Goal: Task Accomplishment & Management: Manage account settings

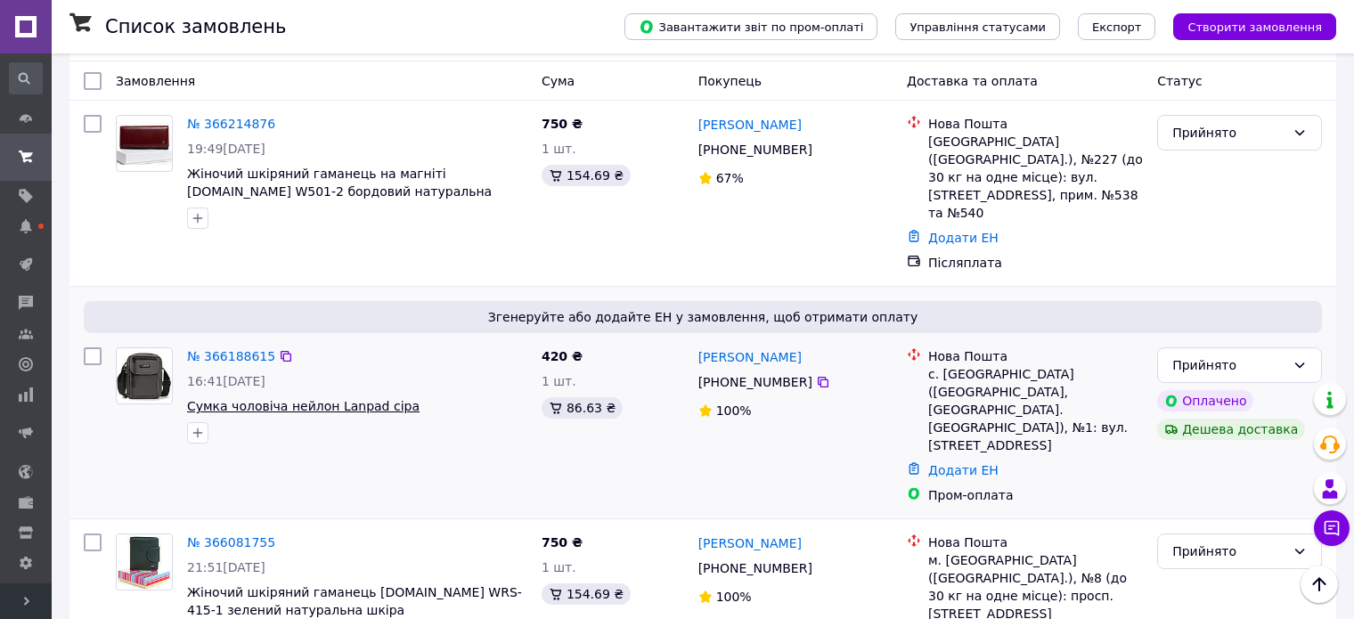
scroll to position [296, 0]
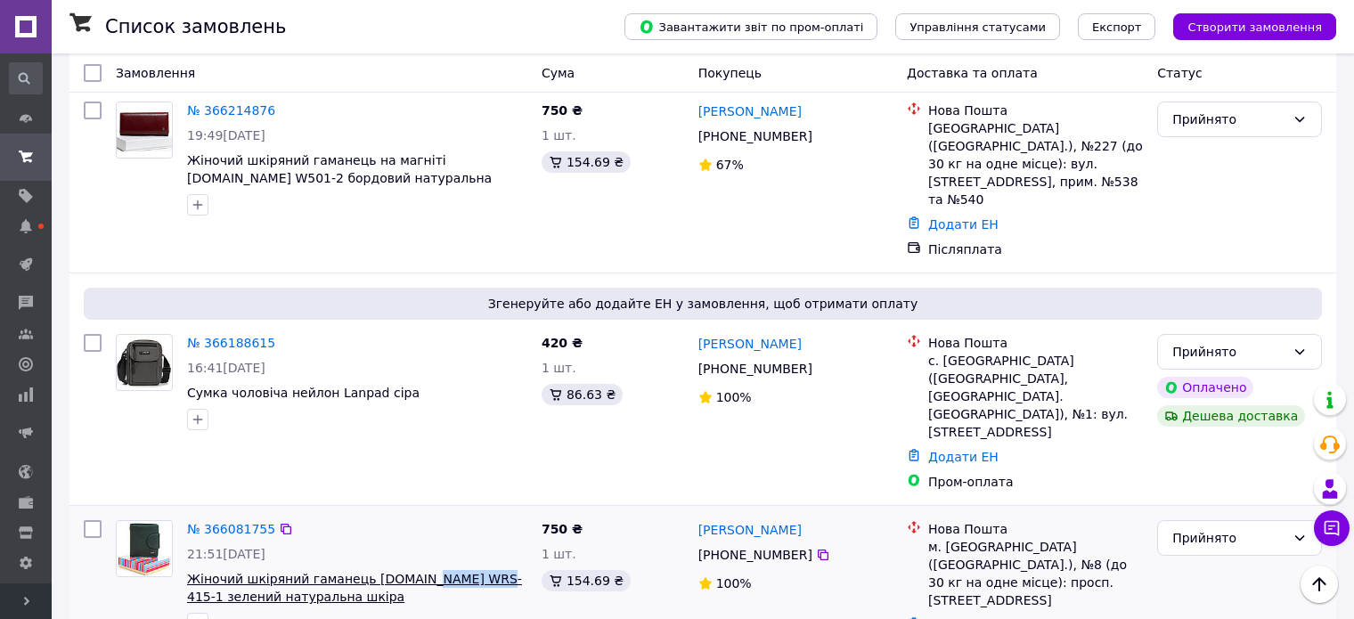
drag, startPoint x: 405, startPoint y: 531, endPoint x: 464, endPoint y: 531, distance: 58.8
copy span "WRS-415-1"
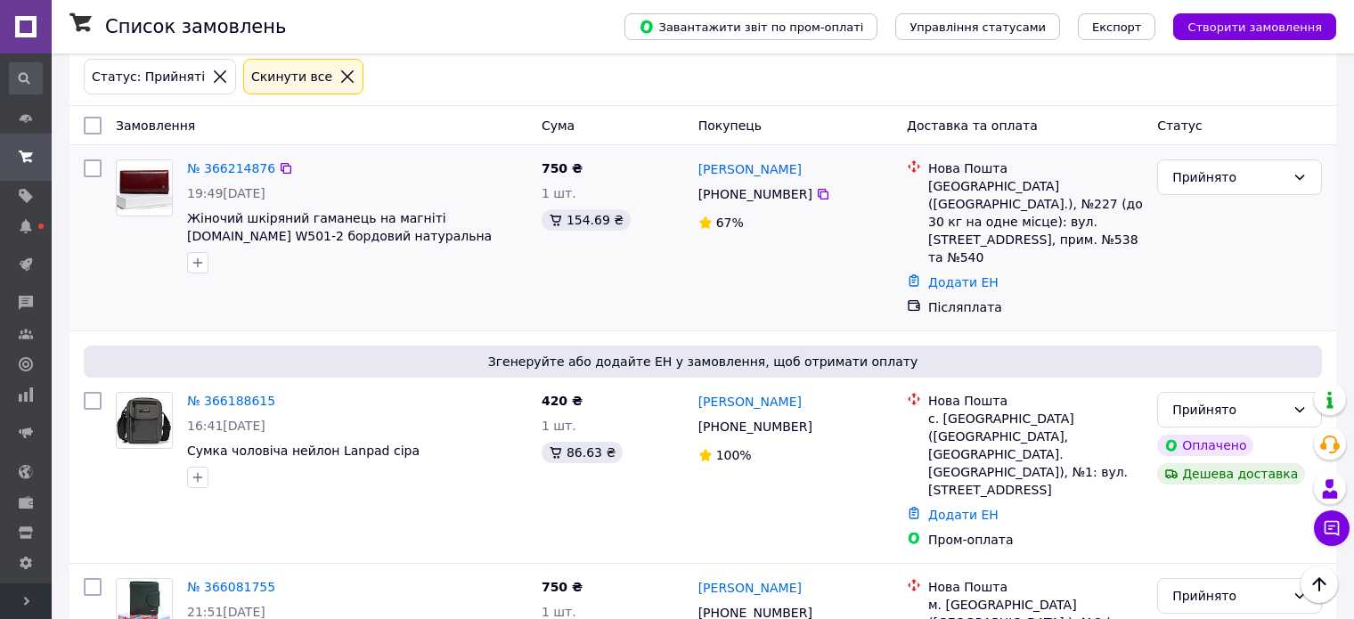
scroll to position [207, 0]
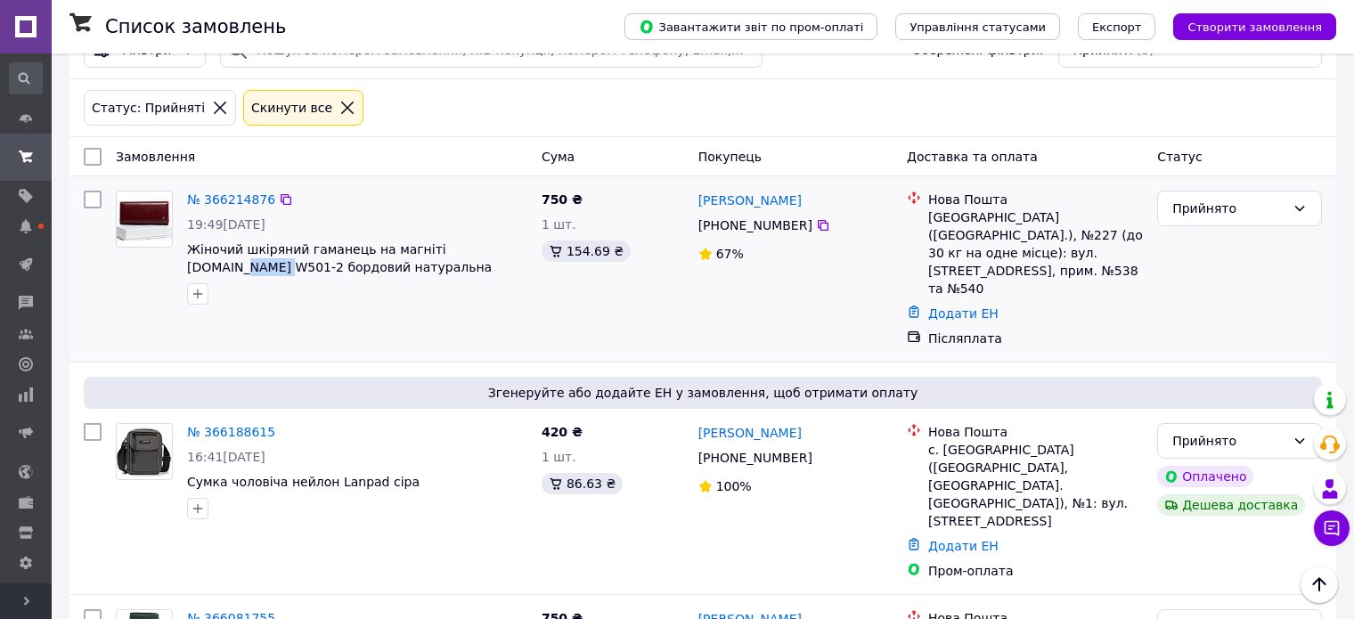
drag, startPoint x: 466, startPoint y: 256, endPoint x: 516, endPoint y: 257, distance: 49.9
copy span "W501-2"
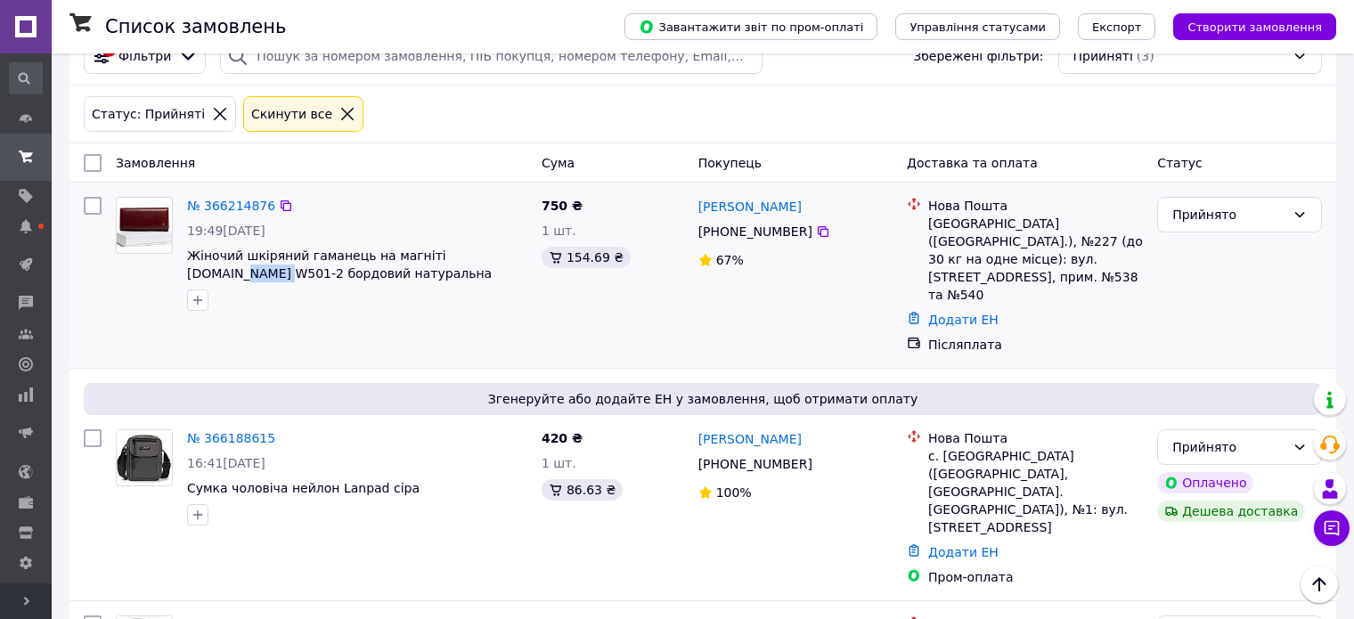
scroll to position [296, 0]
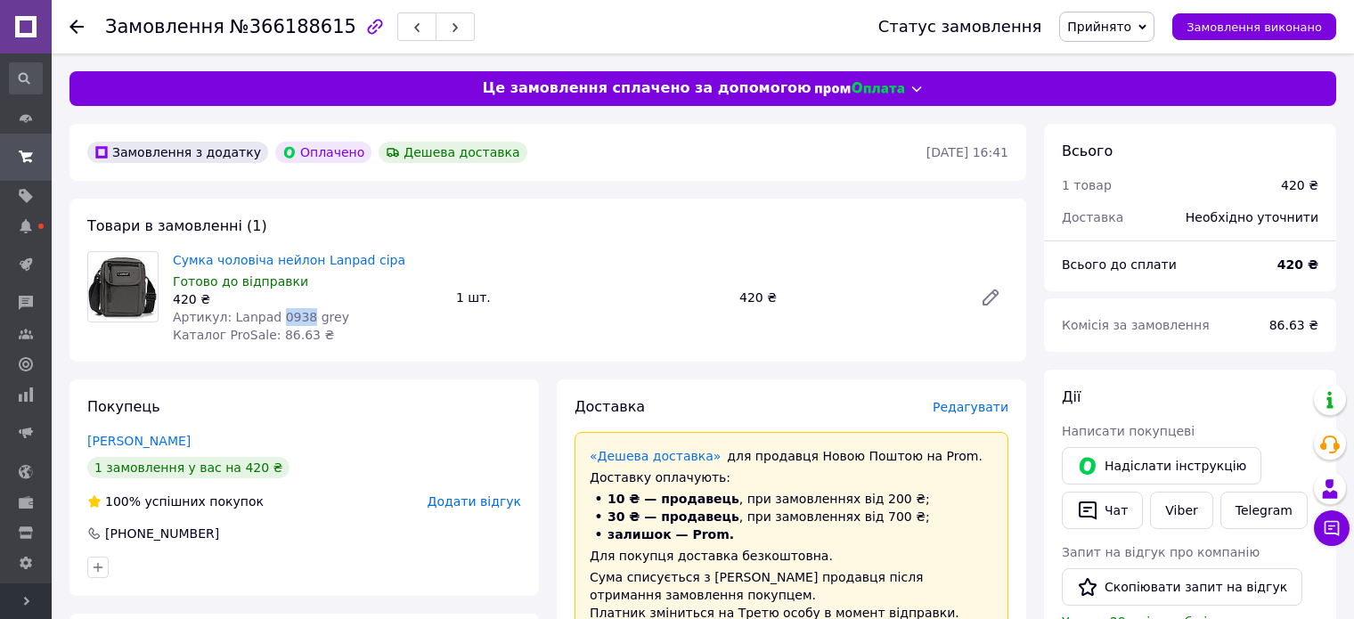
drag, startPoint x: 271, startPoint y: 317, endPoint x: 294, endPoint y: 317, distance: 23.2
click at [294, 317] on span "Артикул: Lanpad 0938 grey" at bounding box center [261, 317] width 176 height 14
copy span "0938"
